Goal: Task Accomplishment & Management: Complete application form

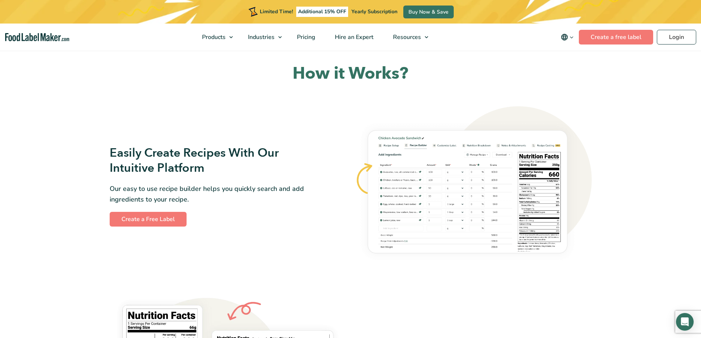
scroll to position [368, 0]
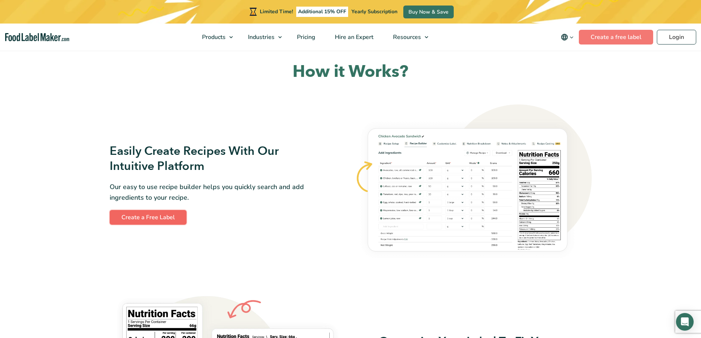
click at [174, 218] on link "Create a Free Label" at bounding box center [148, 217] width 77 height 15
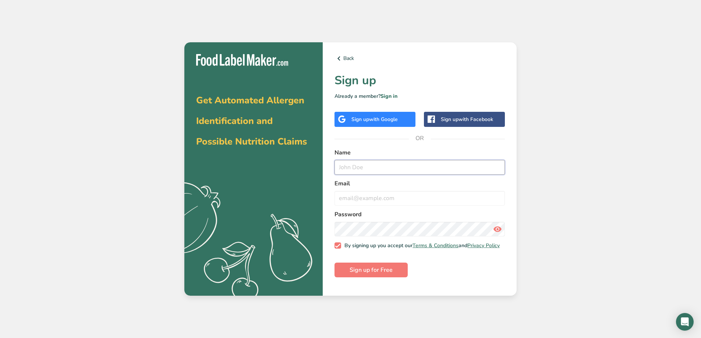
click at [372, 171] on input "text" at bounding box center [420, 167] width 170 height 15
type input "d"
click at [368, 198] on input "email" at bounding box center [420, 198] width 170 height 15
paste input "creamy350gpeanut butter"
click at [416, 179] on form "Name d Email creamy350gpeanut butter Password By signing up you accept our Term…" at bounding box center [420, 213] width 170 height 130
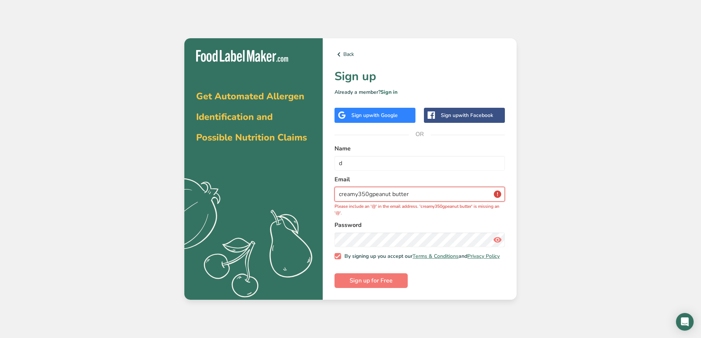
click at [411, 198] on input "creamy350gpeanut butter" at bounding box center [420, 194] width 170 height 15
paste input "[EMAIL_ADDRESS][DOMAIN_NAME]"
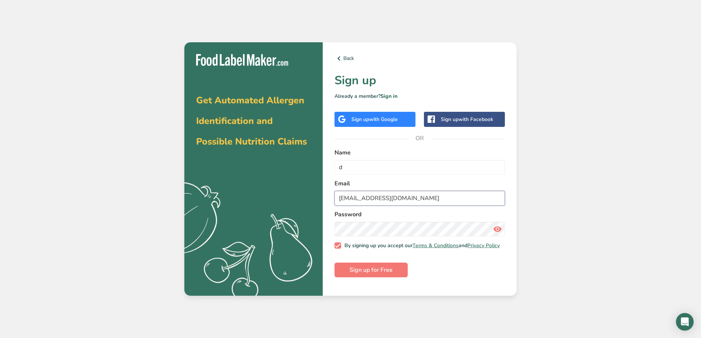
type input "[EMAIL_ADDRESS][DOMAIN_NAME]"
click at [512, 205] on div "Back Sign up Already a member? Sign in Sign up with Google Sign up with Faceboo…" at bounding box center [420, 169] width 194 height 254
click at [448, 221] on div "Password" at bounding box center [420, 223] width 170 height 27
click at [391, 274] on span "Sign up for Free" at bounding box center [371, 270] width 43 height 9
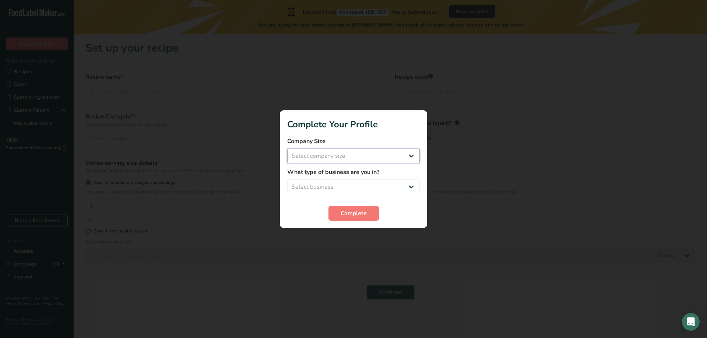
click at [363, 155] on select "Select company size Fewer than 10 Employees 10 to 50 Employees 51 to 500 Employ…" at bounding box center [353, 156] width 133 height 15
select select "1"
click at [287, 149] on select "Select company size Fewer than 10 Employees 10 to 50 Employees 51 to 500 Employ…" at bounding box center [353, 156] width 133 height 15
click at [351, 181] on select "Select business Packaged Food Manufacturer Restaurant & Cafe Bakery Meal Plans …" at bounding box center [353, 187] width 133 height 15
select select "1"
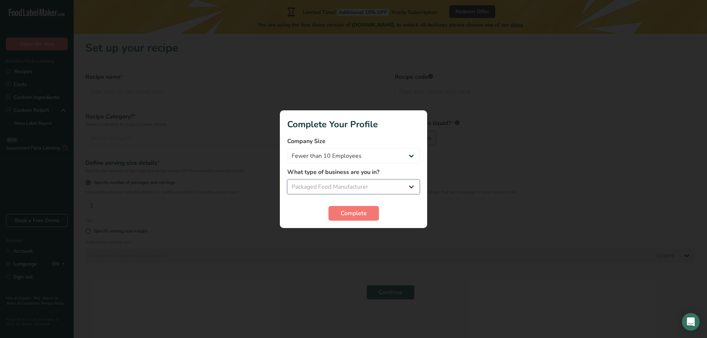
click at [287, 180] on select "Select business Packaged Food Manufacturer Restaurant & Cafe Bakery Meal Plans …" at bounding box center [353, 187] width 133 height 15
click at [351, 211] on span "Complete" at bounding box center [353, 213] width 26 height 9
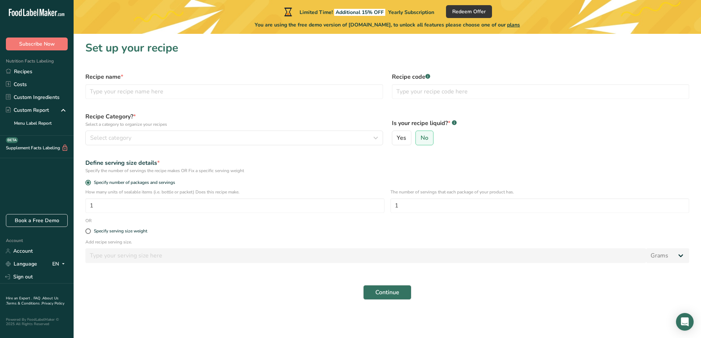
click at [199, 70] on div "Recipe name *" at bounding box center [234, 85] width 307 height 35
click at [399, 140] on span "Yes" at bounding box center [402, 137] width 10 height 7
click at [397, 140] on input "Yes" at bounding box center [394, 138] width 5 height 5
radio input "true"
radio input "false"
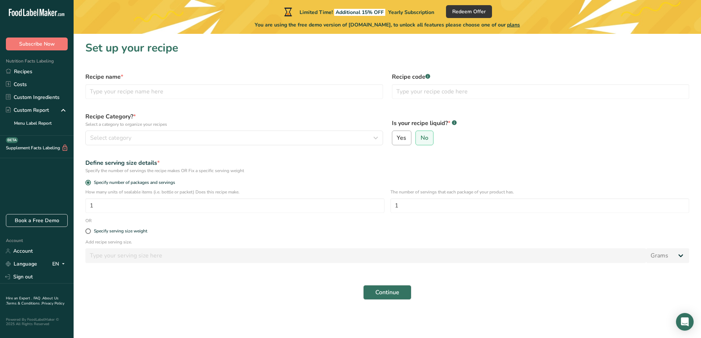
select select "22"
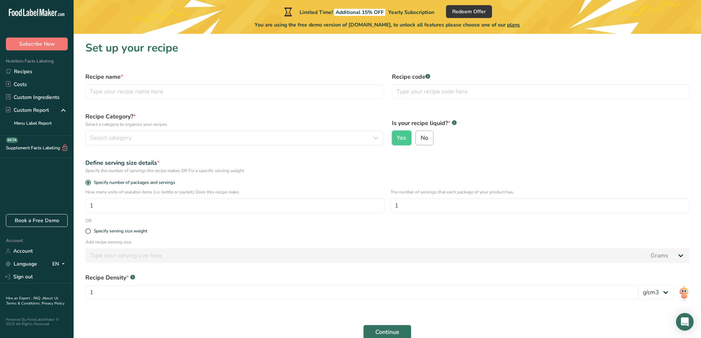
click at [419, 140] on input "No" at bounding box center [418, 138] width 5 height 5
radio input "true"
radio input "false"
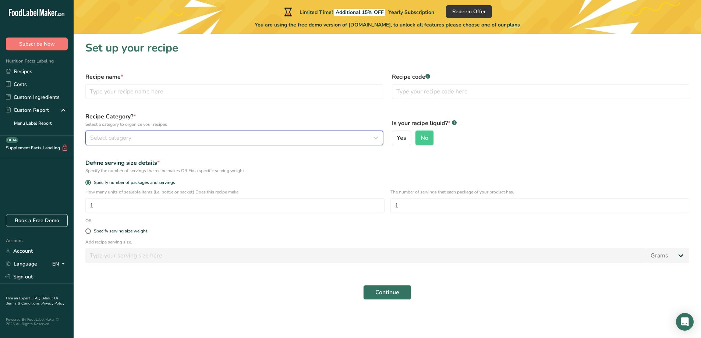
click at [130, 135] on span "Select category" at bounding box center [110, 138] width 41 height 9
